Goal: Navigation & Orientation: Find specific page/section

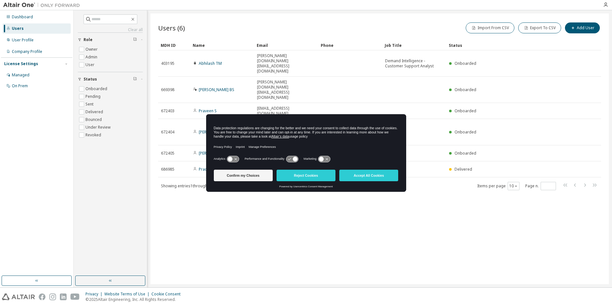
drag, startPoint x: 377, startPoint y: 176, endPoint x: 374, endPoint y: 176, distance: 3.9
click at [376, 176] on button "Accept All Cookies" at bounding box center [369, 175] width 59 height 12
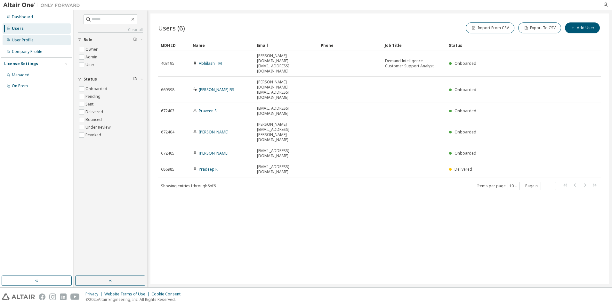
click at [16, 39] on div "User Profile" at bounding box center [23, 39] width 22 height 5
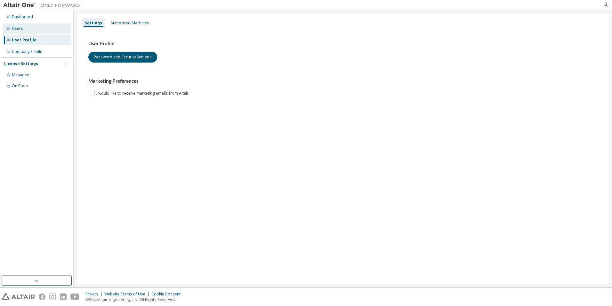
click at [17, 28] on div "Users" at bounding box center [17, 28] width 11 height 5
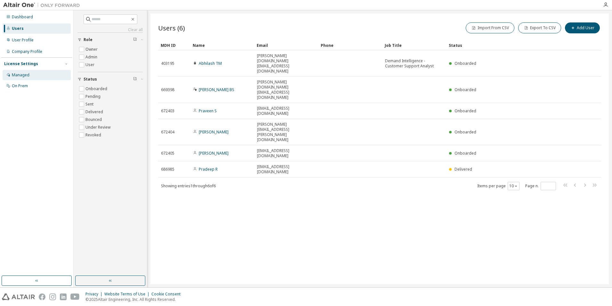
click at [17, 77] on div "Managed" at bounding box center [21, 74] width 18 height 5
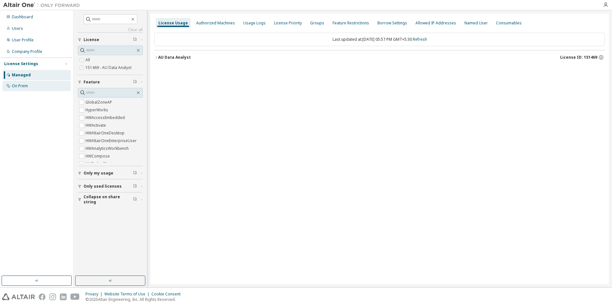
click at [22, 81] on div "On Prem" at bounding box center [37, 86] width 68 height 10
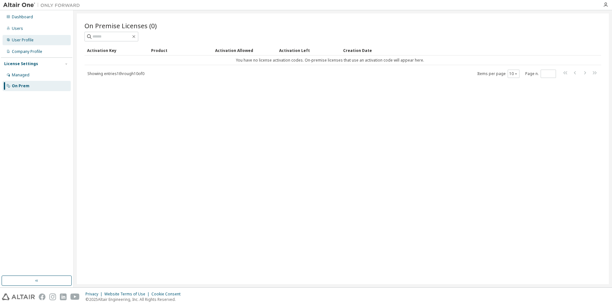
click at [18, 39] on div "User Profile" at bounding box center [23, 39] width 22 height 5
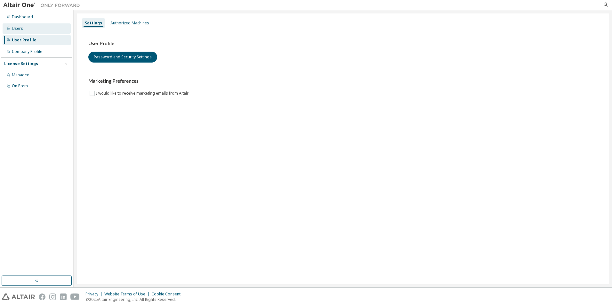
click at [18, 29] on div "Users" at bounding box center [17, 28] width 11 height 5
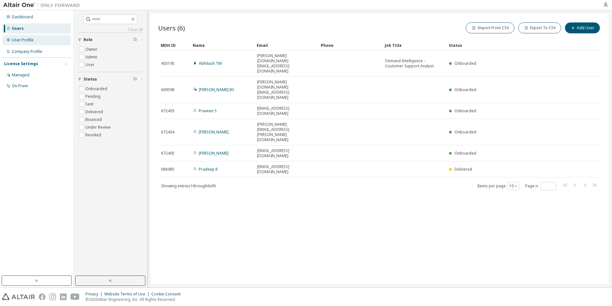
click at [24, 37] on div "User Profile" at bounding box center [23, 39] width 22 height 5
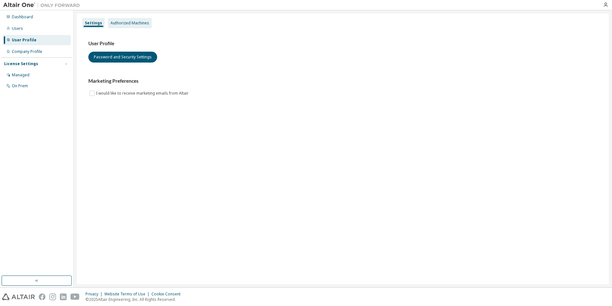
click at [123, 18] on div "Authorized Machines" at bounding box center [130, 23] width 44 height 10
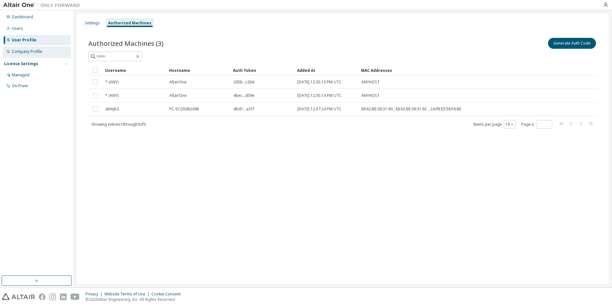
click at [22, 54] on div "Company Profile" at bounding box center [27, 51] width 30 height 5
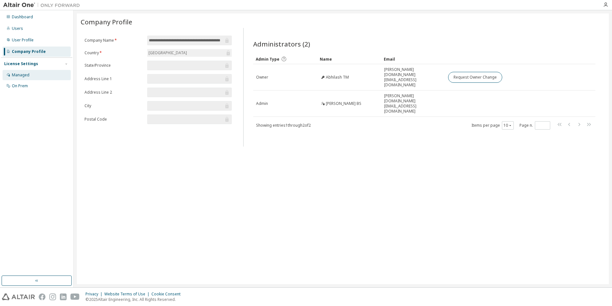
click at [28, 72] on div "Managed" at bounding box center [37, 75] width 68 height 10
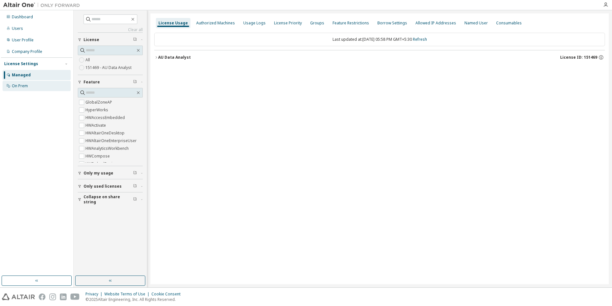
click at [24, 87] on div "On Prem" at bounding box center [20, 85] width 16 height 5
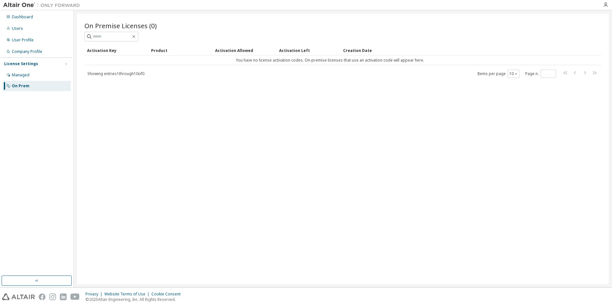
click at [26, 65] on div "License Settings" at bounding box center [21, 63] width 34 height 5
click at [29, 72] on div "Dashboard Users User Profile Company Profile License Settings Managed On Prem" at bounding box center [36, 142] width 71 height 263
click at [26, 64] on div "License Settings" at bounding box center [21, 63] width 34 height 5
click at [22, 75] on div "Managed" at bounding box center [21, 74] width 18 height 5
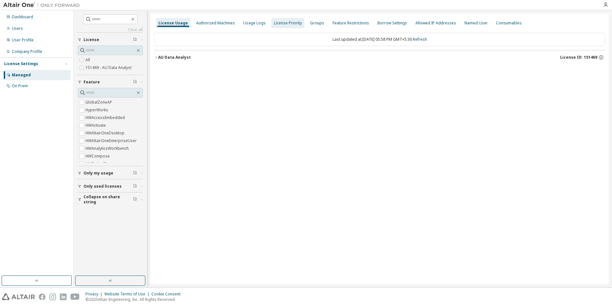
click at [213, 22] on div "Authorized Machines" at bounding box center [215, 23] width 39 height 5
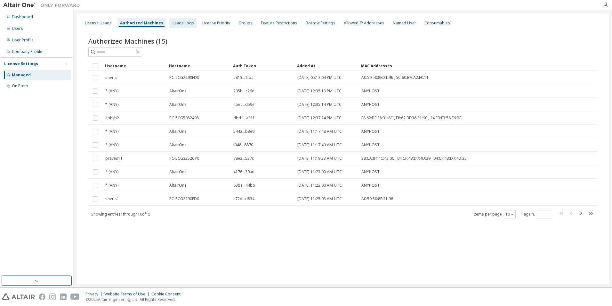
drag, startPoint x: 215, startPoint y: 23, endPoint x: 178, endPoint y: 21, distance: 36.9
click at [178, 21] on div "Usage Logs" at bounding box center [183, 23] width 22 height 5
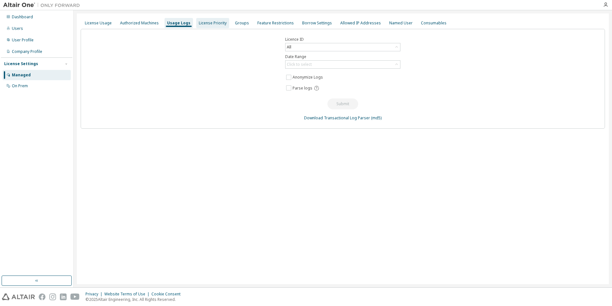
click at [205, 21] on div "License Priority" at bounding box center [213, 23] width 28 height 5
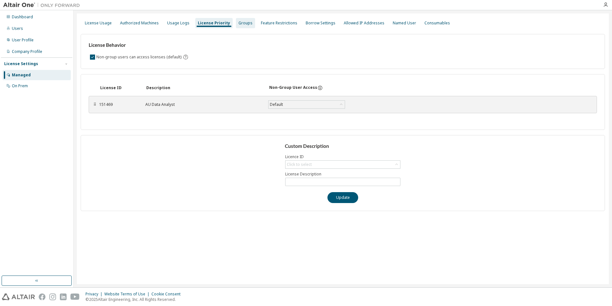
click at [241, 24] on div "Groups" at bounding box center [246, 23] width 14 height 5
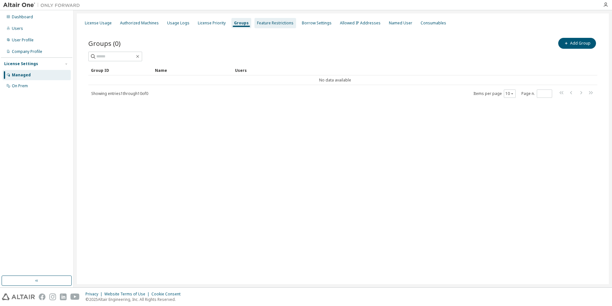
click at [271, 25] on div "Feature Restrictions" at bounding box center [275, 23] width 37 height 5
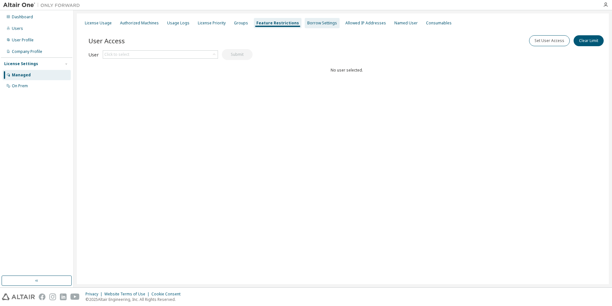
click at [309, 24] on div "Borrow Settings" at bounding box center [323, 23] width 30 height 5
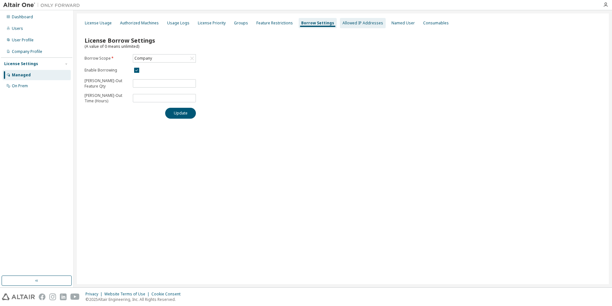
click at [348, 23] on div "Allowed IP Addresses" at bounding box center [363, 23] width 41 height 5
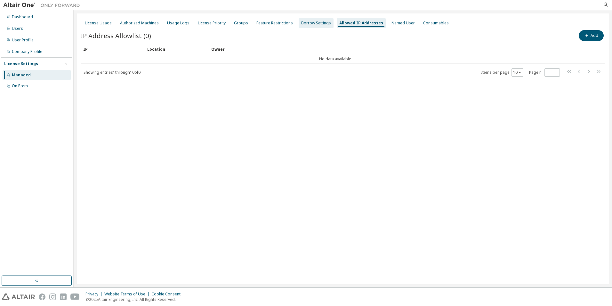
click at [317, 23] on div "Borrow Settings" at bounding box center [316, 23] width 30 height 5
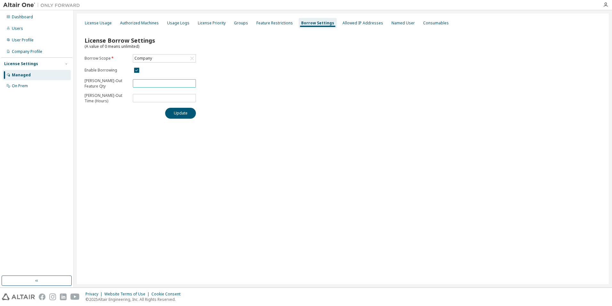
drag, startPoint x: 149, startPoint y: 84, endPoint x: 99, endPoint y: 85, distance: 50.6
click at [99, 85] on form "Borrow Scope * Company Enable Borrowing Max Borrow-Out Feature Qty ** Max Borro…" at bounding box center [140, 79] width 111 height 50
click at [358, 26] on div "Allowed IP Addresses" at bounding box center [363, 23] width 46 height 10
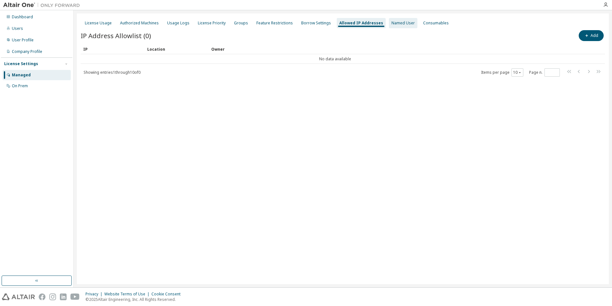
click at [392, 23] on div "Named User" at bounding box center [403, 23] width 23 height 5
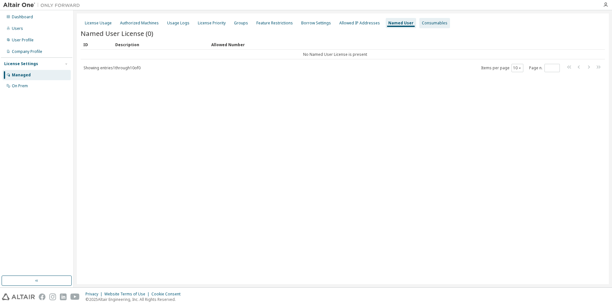
click at [432, 23] on div "Consumables" at bounding box center [435, 23] width 26 height 5
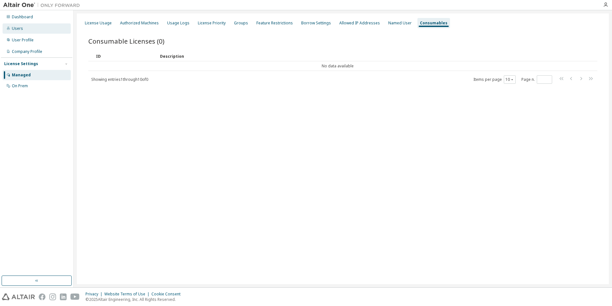
click at [21, 28] on div "Users" at bounding box center [17, 28] width 11 height 5
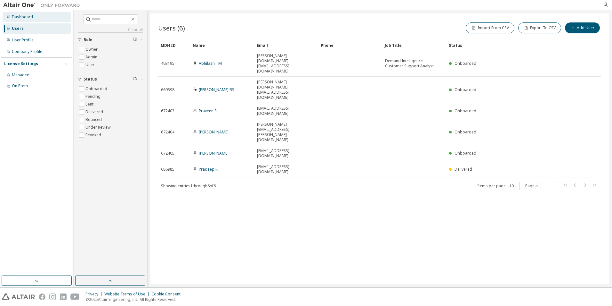
click at [26, 17] on div "Dashboard" at bounding box center [22, 16] width 21 height 5
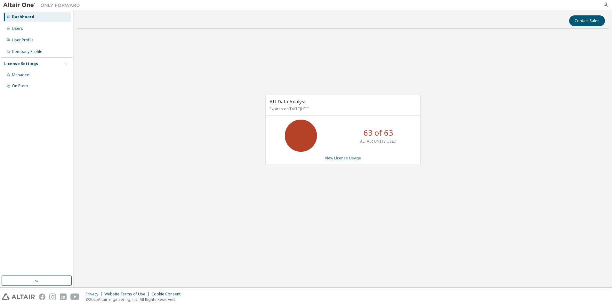
click at [357, 155] on div "AU Data Analyst Expires on [DATE] UTC 63 of 63 ALTAIR UNITS USED View License U…" at bounding box center [343, 130] width 155 height 70
click at [355, 157] on link "View License Usage" at bounding box center [343, 157] width 36 height 5
